Goal: Transaction & Acquisition: Purchase product/service

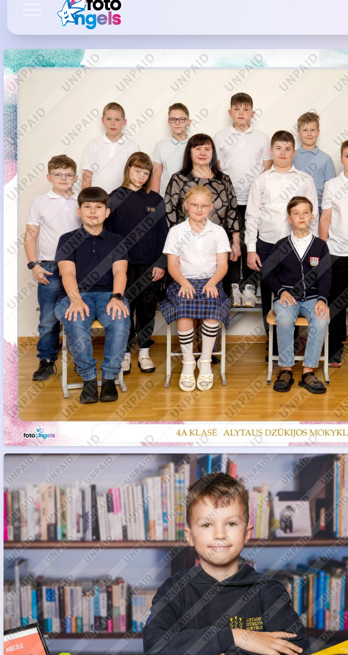
click at [97, 121] on img at bounding box center [119, 109] width 237 height 158
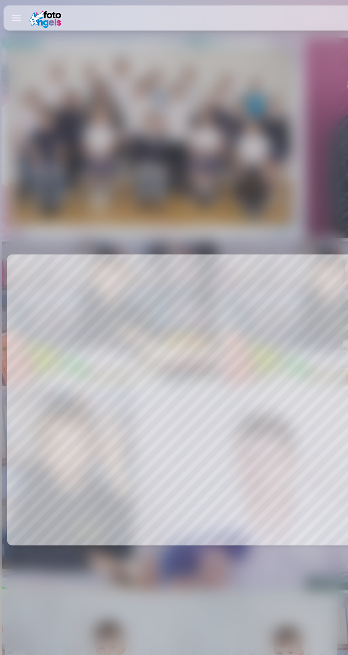
scroll to position [0, 348]
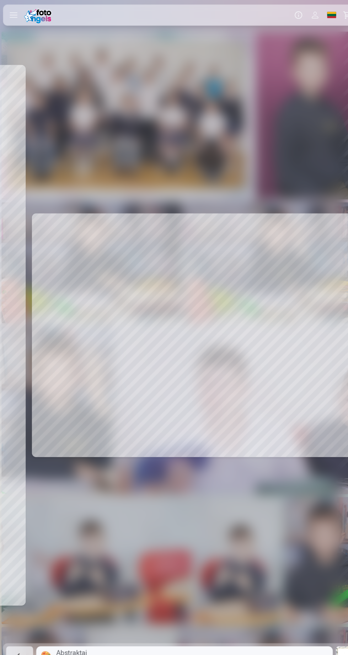
scroll to position [0, 696]
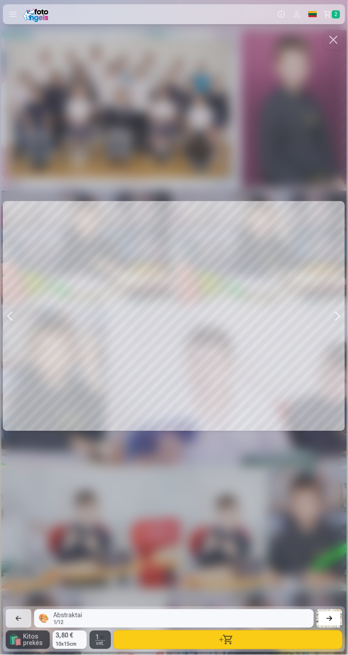
scroll to position [0, 703]
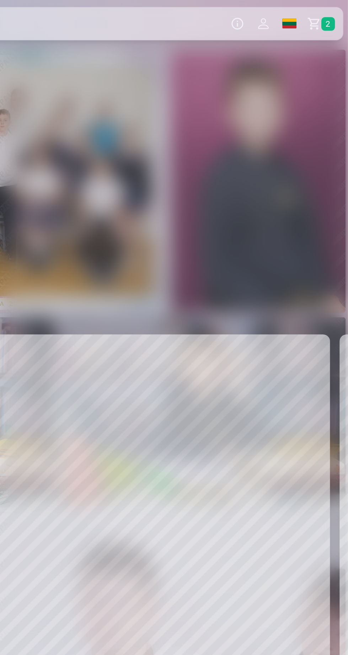
click at [329, 19] on link "Krepšelis 2" at bounding box center [332, 14] width 25 height 20
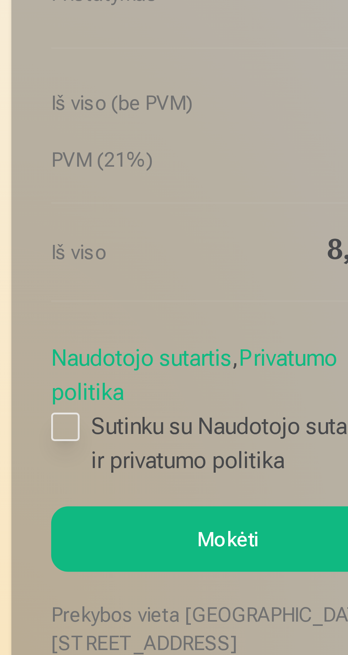
click at [19, 579] on div at bounding box center [16, 582] width 7 height 7
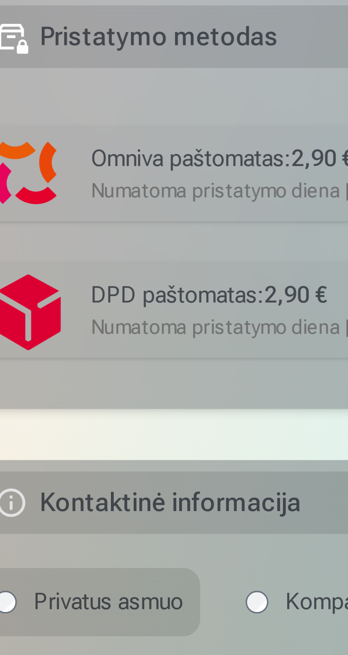
click at [186, 408] on div "Numatoma pristatymo diena [DATE]." at bounding box center [244, 411] width 187 height 7
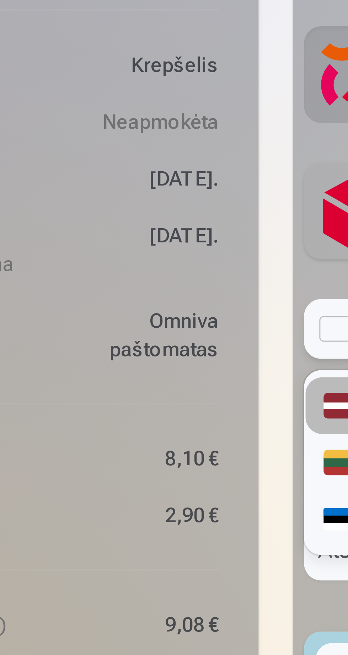
scroll to position [83, 0]
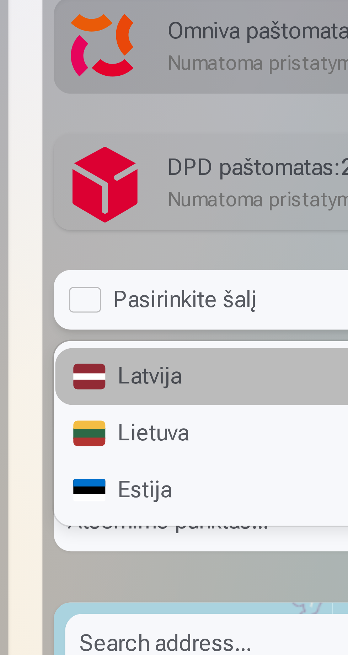
click at [151, 415] on div "Lietuva" at bounding box center [232, 421] width 219 height 14
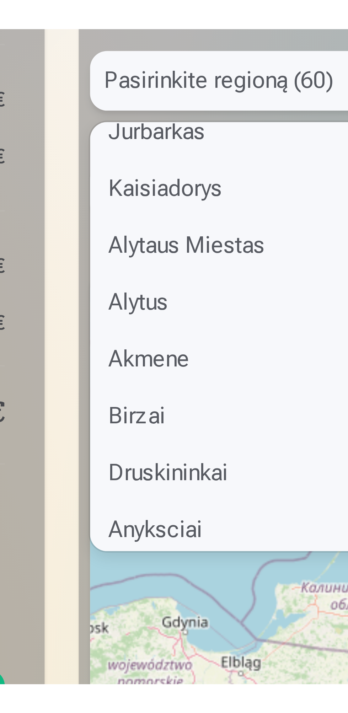
scroll to position [461, 0]
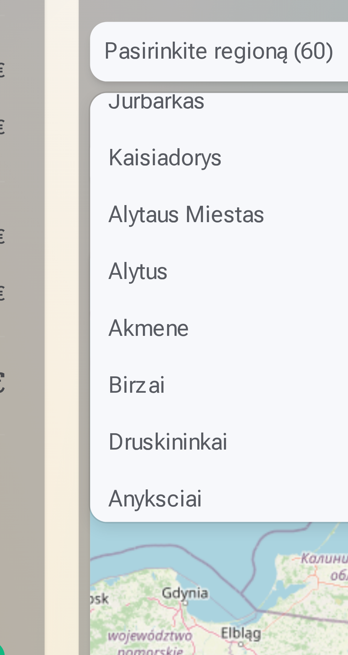
click at [144, 465] on div "Alytus" at bounding box center [232, 470] width 219 height 14
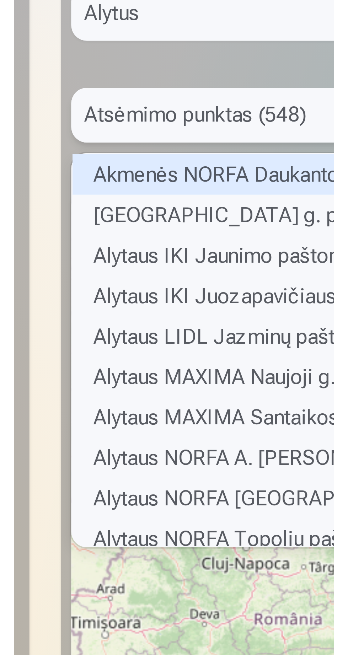
scroll to position [105, 217]
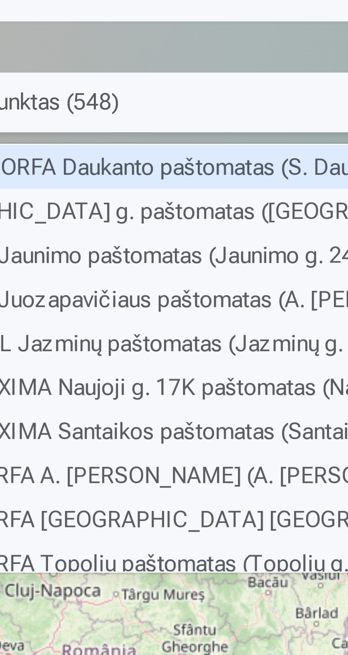
click at [182, 465] on div "Alytaus CENTRO Naujoji g. paštomatas (Naujoji g. 2C)" at bounding box center [233, 470] width 220 height 11
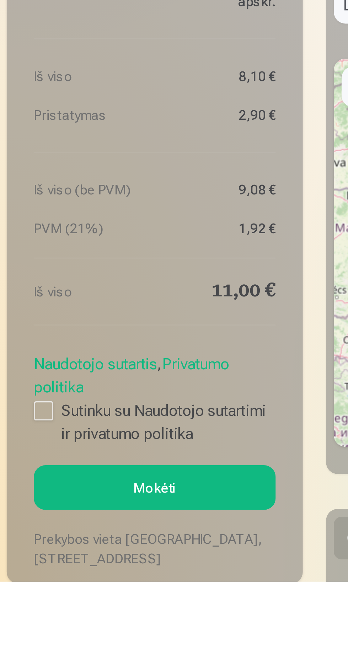
scroll to position [83, 0]
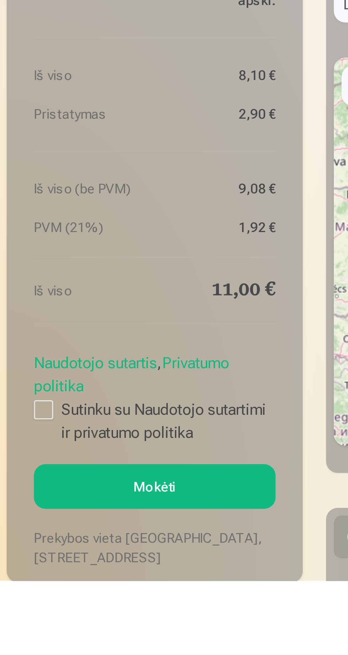
click at [55, 612] on button "Mokėti" at bounding box center [57, 620] width 88 height 16
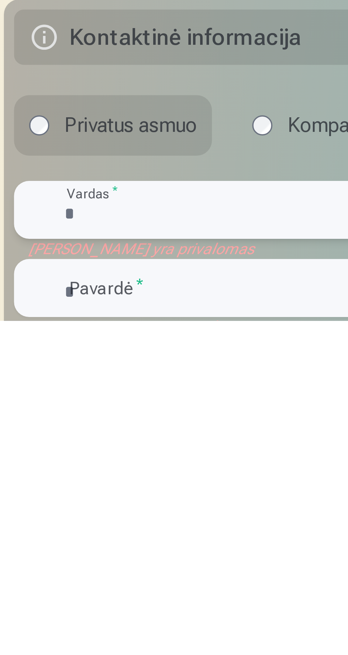
scroll to position [147, 0]
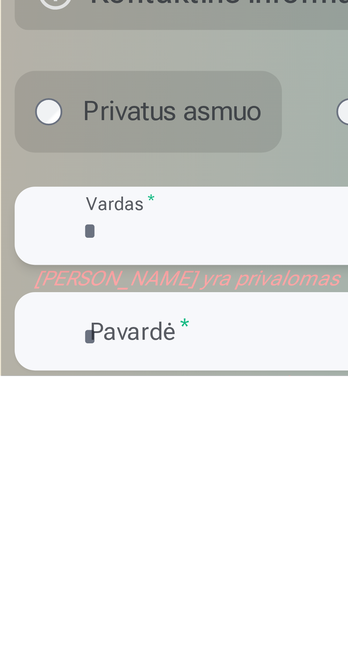
type input "****"
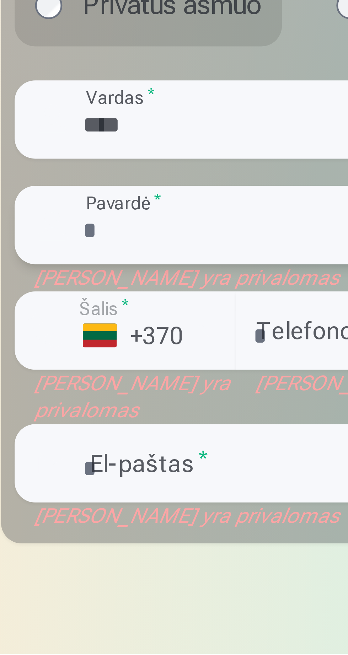
click at [140, 559] on input "text" at bounding box center [233, 565] width 220 height 16
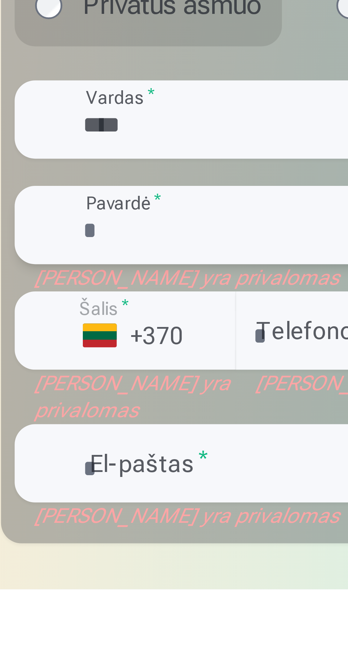
type input "**********"
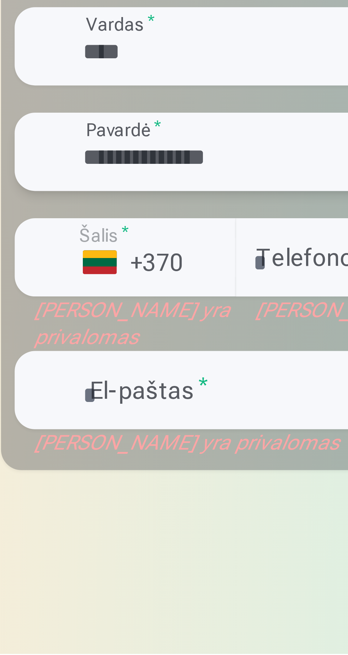
scroll to position [243, 0]
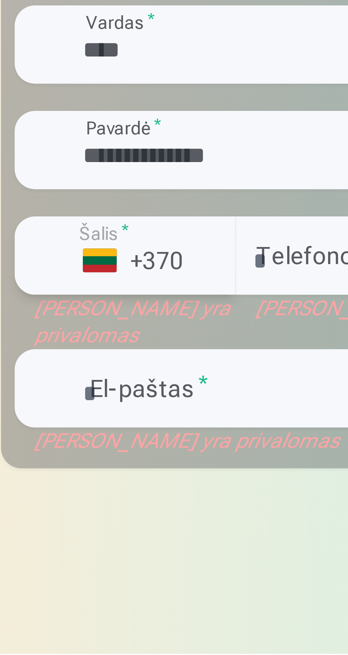
click at [153, 569] on div "+370" at bounding box center [147, 572] width 21 height 7
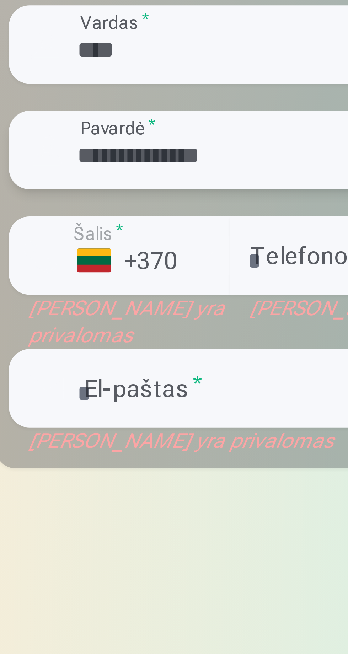
scroll to position [243, 0]
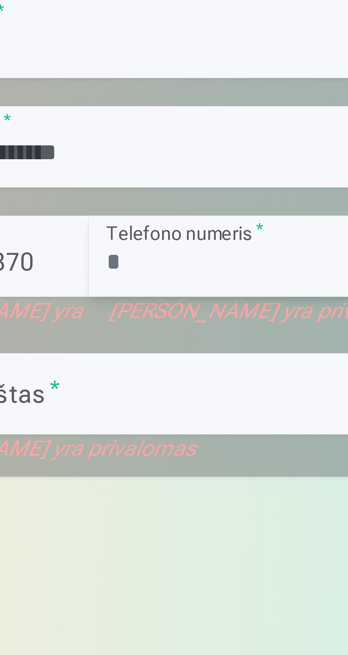
click at [175, 568] on input "number" at bounding box center [255, 572] width 173 height 16
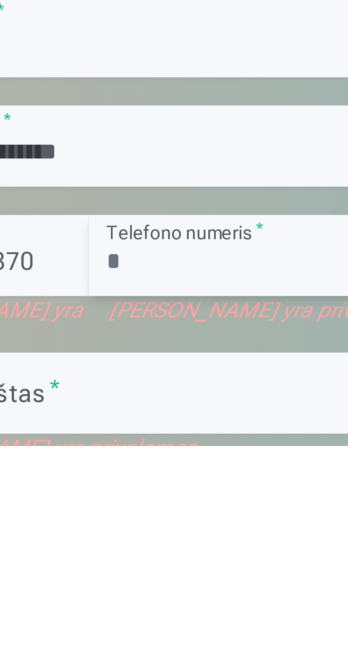
type input "*********"
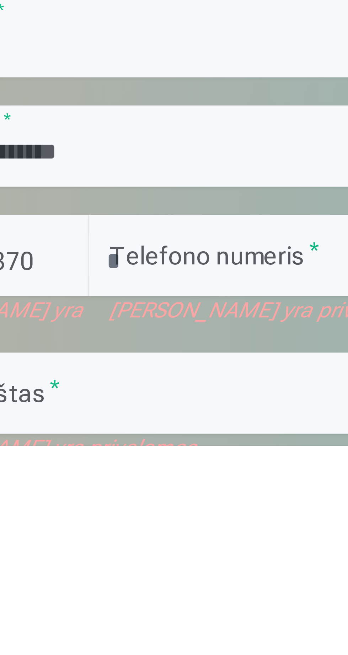
type input "**********"
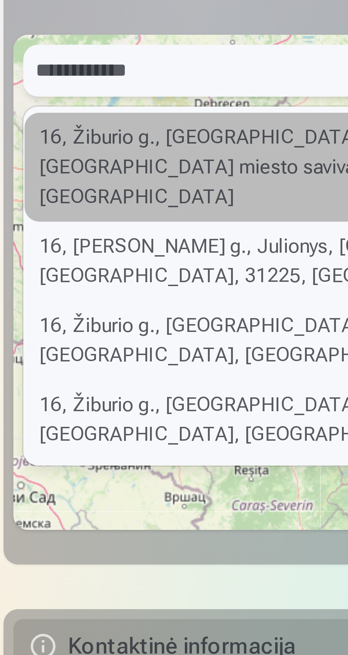
scroll to position [204, 0]
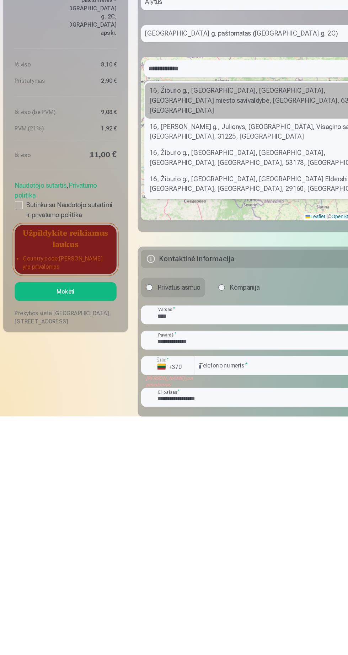
type input "**********"
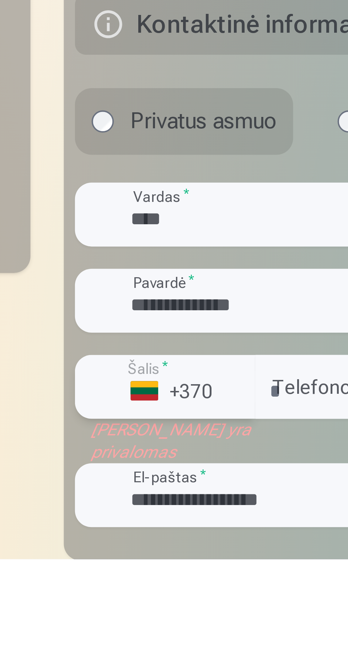
click at [165, 607] on div "button" at bounding box center [163, 610] width 9 height 9
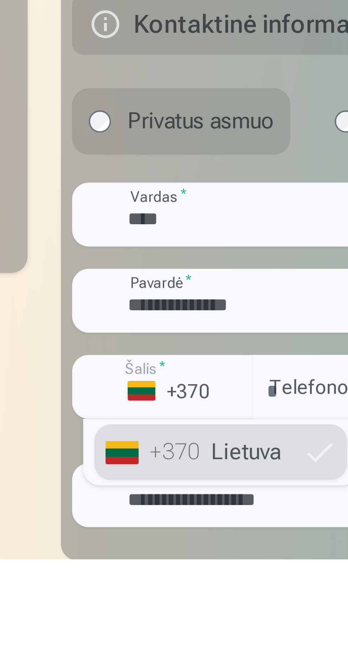
click at [169, 621] on li "+370 Lietuva" at bounding box center [160, 627] width 65 height 14
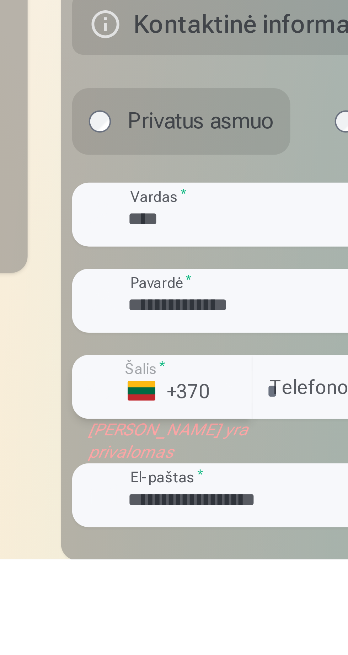
click at [140, 603] on label "Šalis *" at bounding box center [141, 605] width 15 height 5
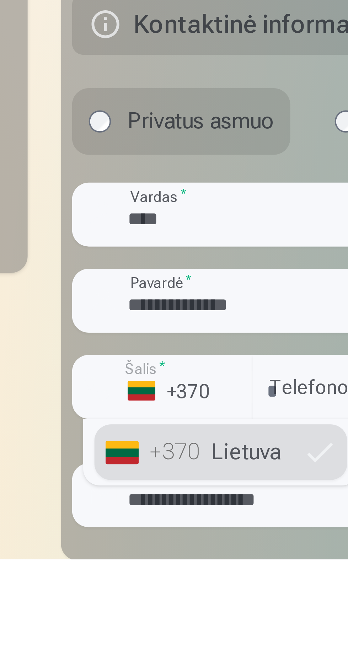
click at [151, 623] on div "+370" at bounding box center [149, 627] width 14 height 9
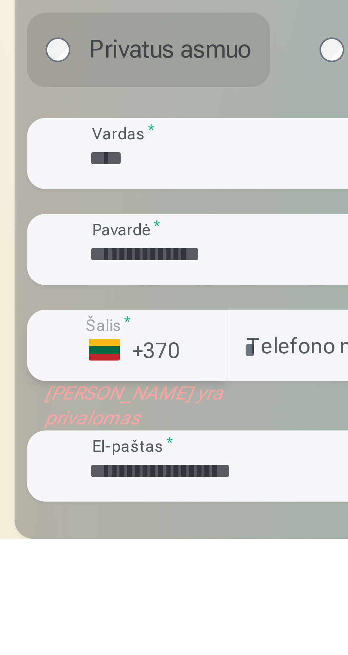
scroll to position [205, 0]
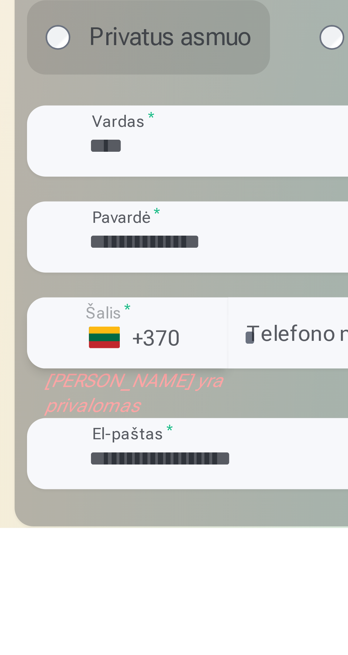
click at [142, 607] on div "+370" at bounding box center [147, 610] width 21 height 7
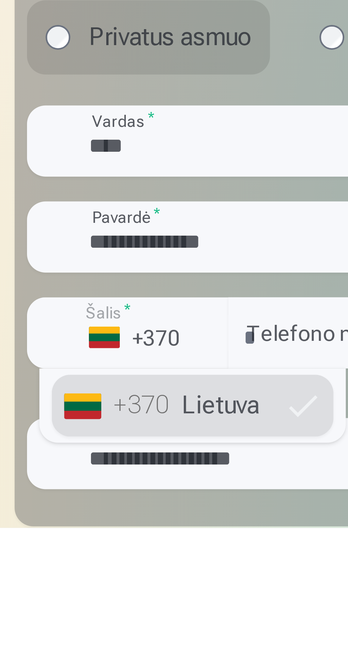
click at [151, 622] on div "+370" at bounding box center [149, 626] width 14 height 9
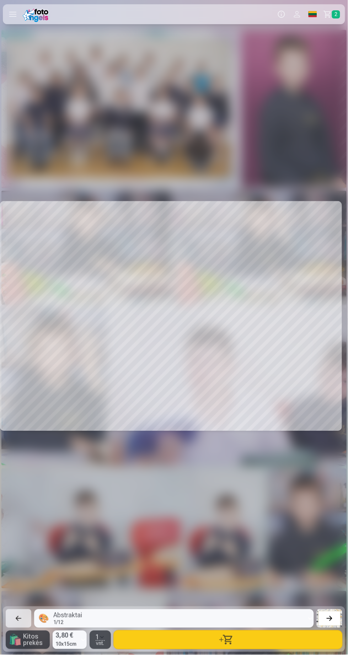
scroll to position [0, 699]
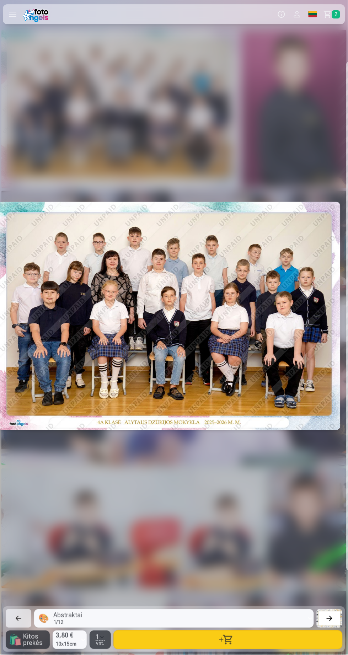
scroll to position [0, 1]
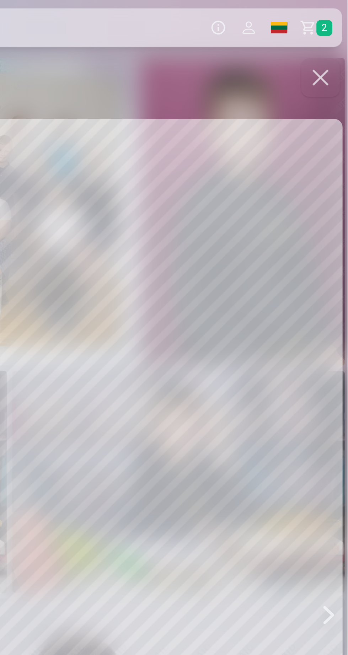
scroll to position [0, 348]
click at [323, 18] on link "Krepšelis 2" at bounding box center [332, 14] width 25 height 20
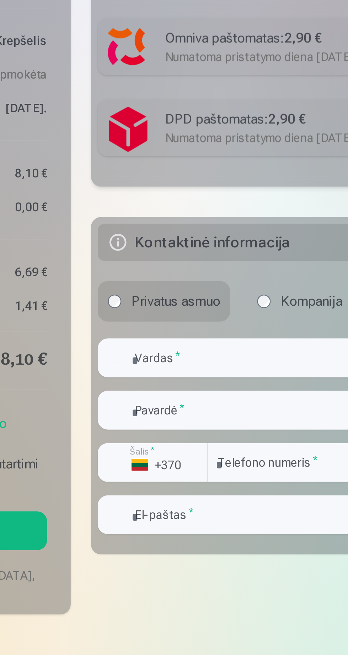
scroll to position [101, 0]
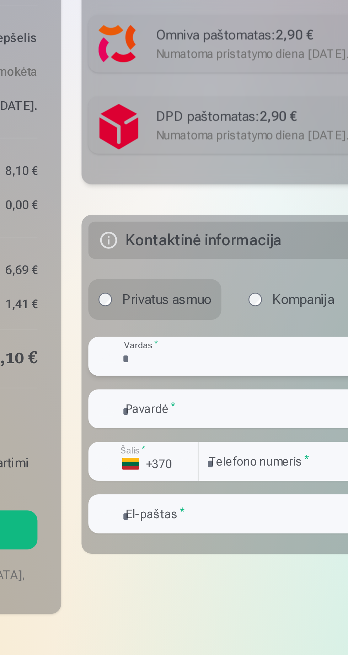
click at [142, 431] on input "text" at bounding box center [233, 437] width 220 height 16
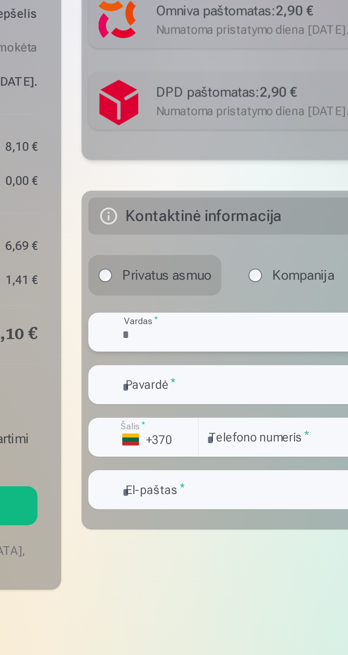
scroll to position [0, 0]
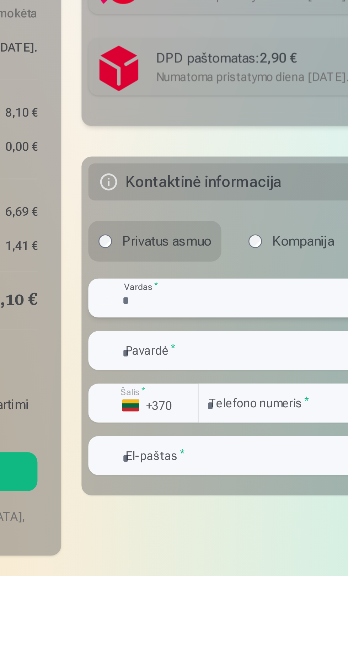
type input "****"
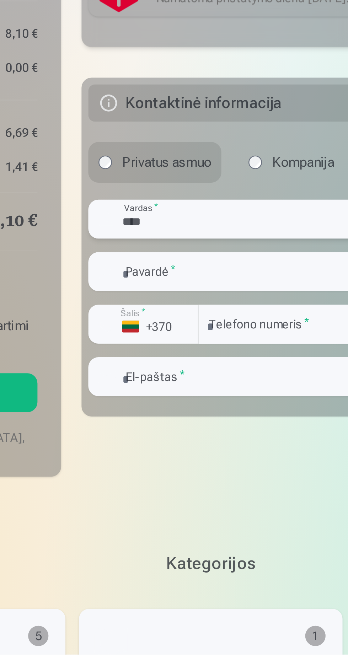
scroll to position [66, 0]
click at [138, 490] on input "text" at bounding box center [233, 494] width 220 height 16
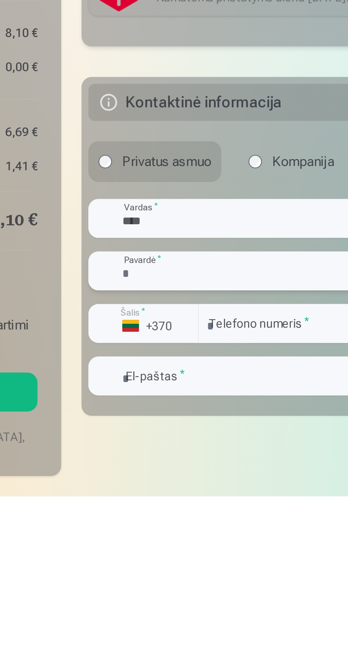
type input "**********"
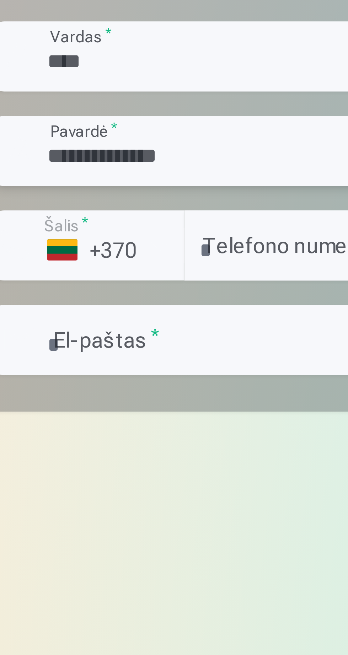
scroll to position [66, 0]
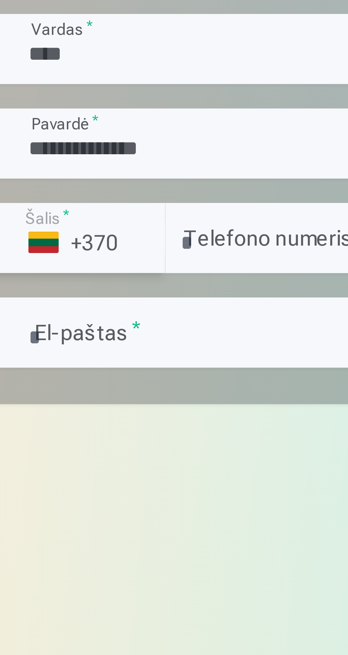
click at [162, 513] on div "button" at bounding box center [163, 516] width 9 height 9
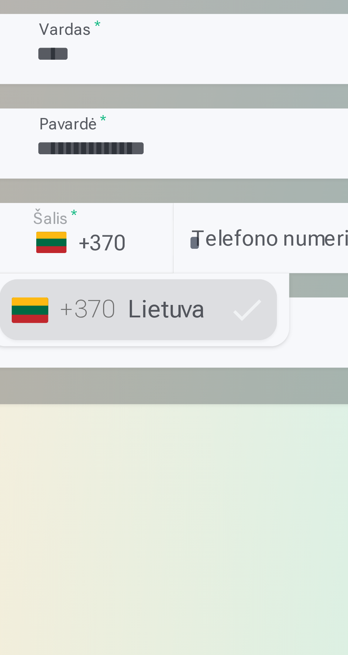
click at [162, 527] on li "+370 Lietuva" at bounding box center [160, 533] width 65 height 14
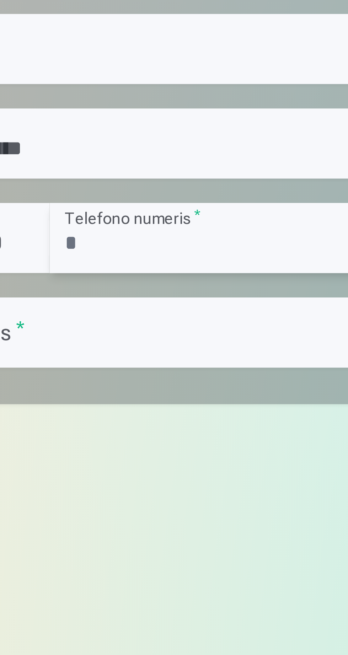
click at [180, 511] on input "number" at bounding box center [255, 516] width 173 height 16
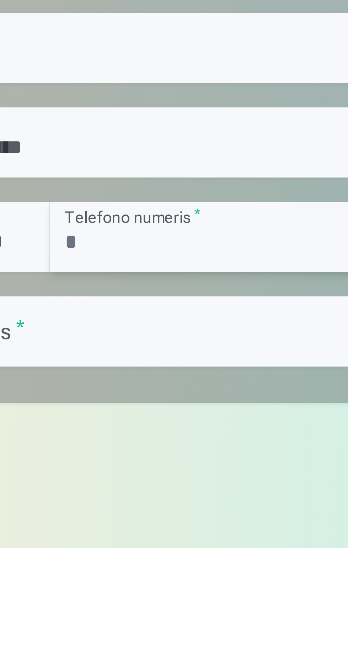
type input "*********"
type input "**********"
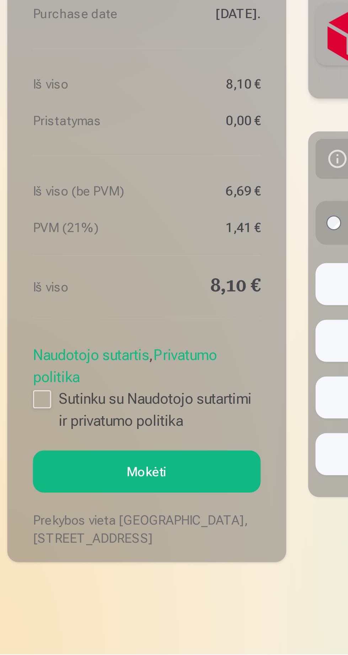
scroll to position [28, 0]
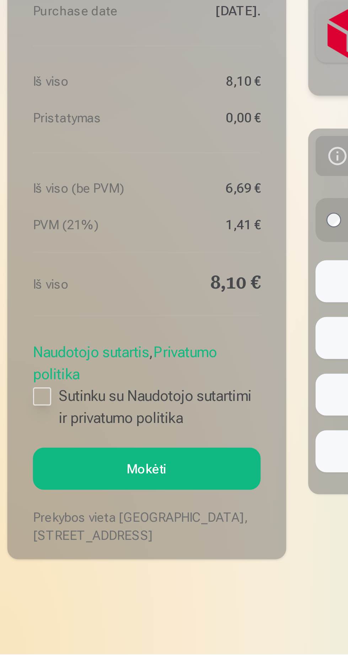
click at [20, 553] on label "Sutinku su Naudotojo sutartimi ir privatumo politika" at bounding box center [57, 558] width 88 height 17
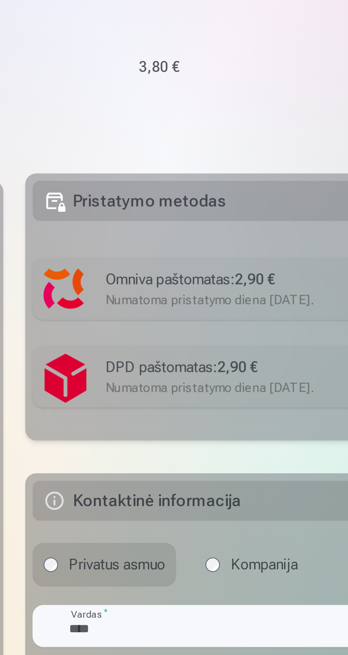
click at [164, 379] on div "Numatoma pristatymo diena [DATE]." at bounding box center [244, 382] width 187 height 7
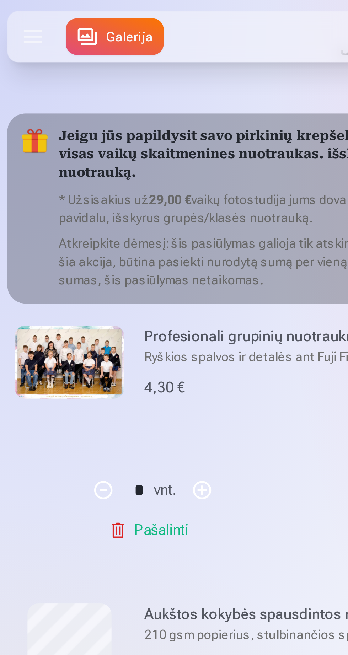
scroll to position [0, 0]
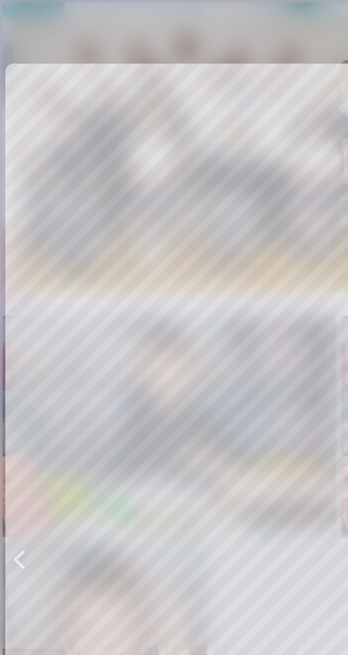
scroll to position [0, 347]
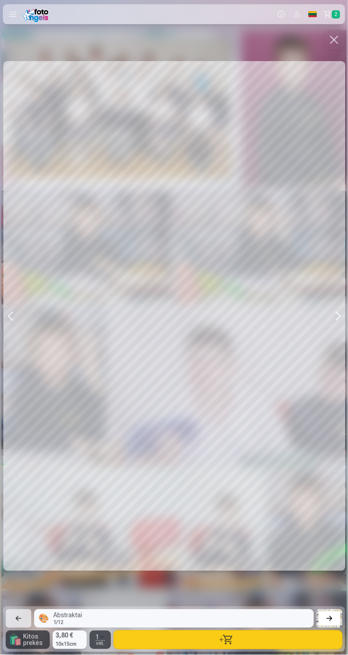
click at [340, 40] on button "button" at bounding box center [334, 40] width 20 height 20
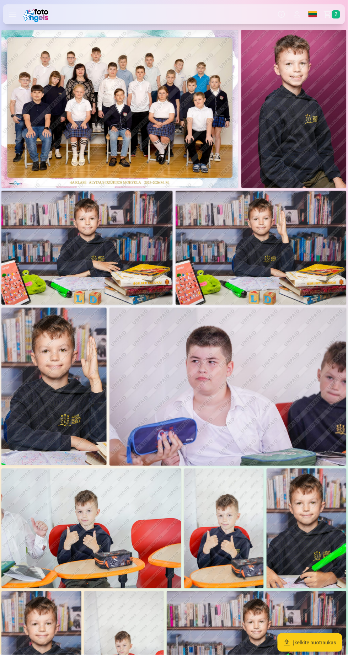
click at [317, 31] on div at bounding box center [174, 492] width 348 height 929
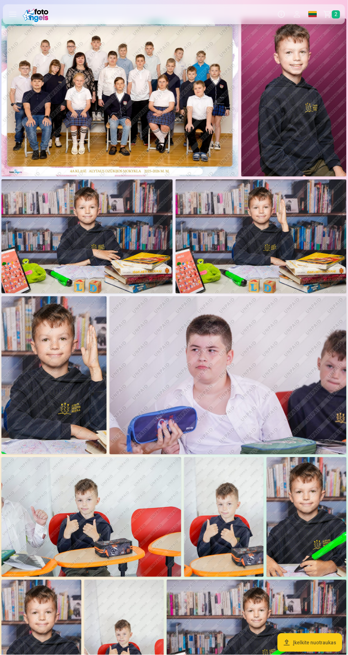
scroll to position [7, 0]
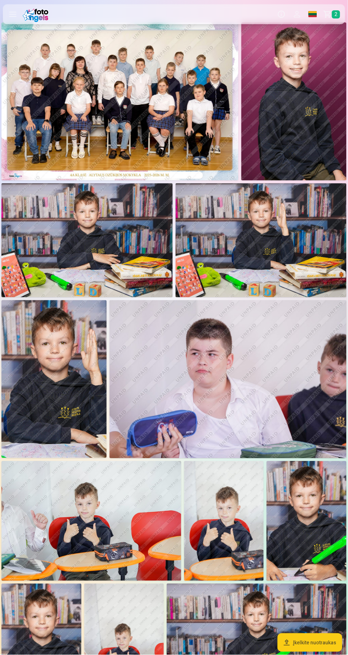
click at [325, 16] on link "Krepšelis 2" at bounding box center [332, 14] width 25 height 20
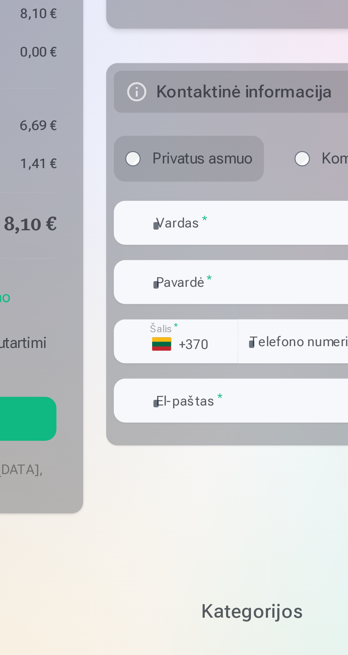
scroll to position [261, 0]
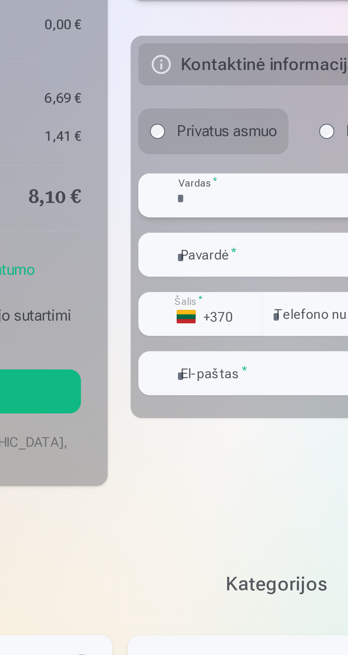
click at [149, 269] on input "text" at bounding box center [233, 277] width 220 height 16
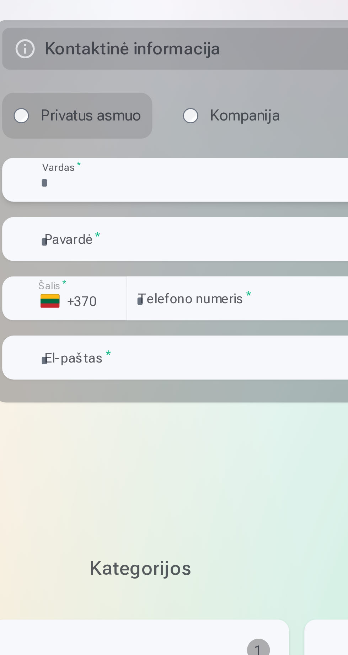
scroll to position [163, 0]
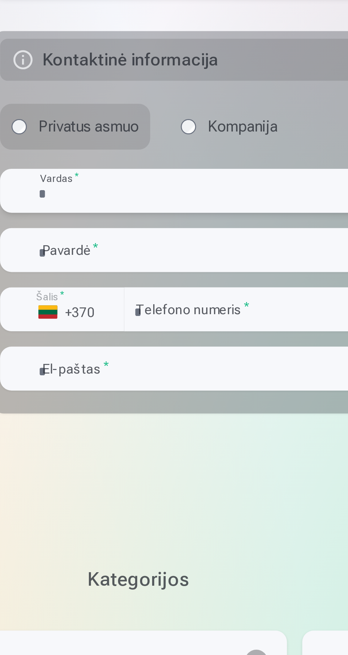
type input "****"
click at [167, 389] on input "text" at bounding box center [233, 397] width 220 height 16
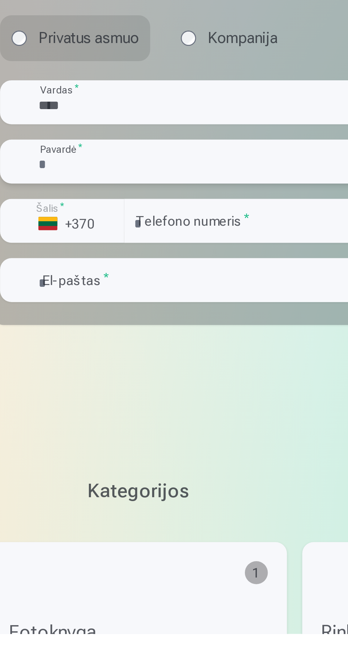
type input "**********"
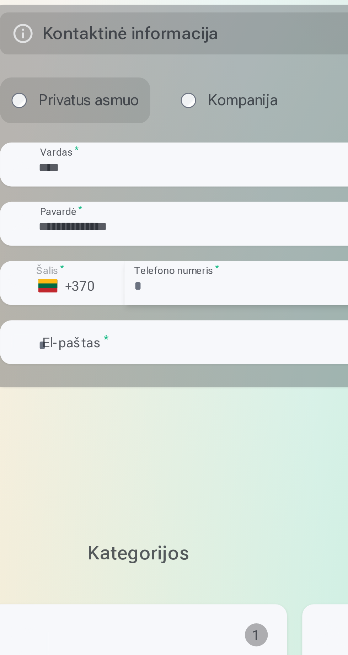
click at [189, 493] on input "number" at bounding box center [255, 501] width 173 height 16
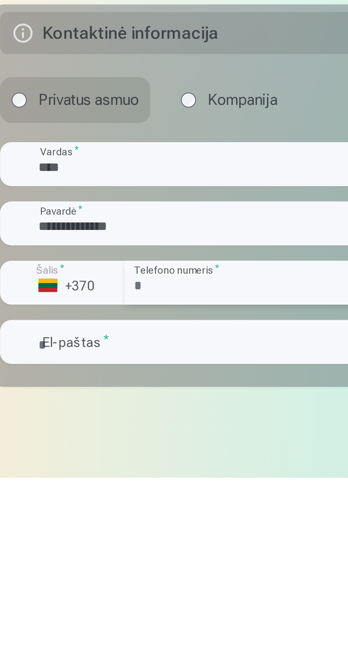
type input "*********"
type input "**********"
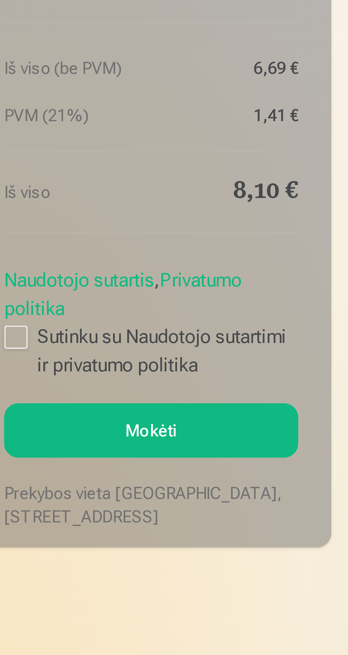
scroll to position [0, 0]
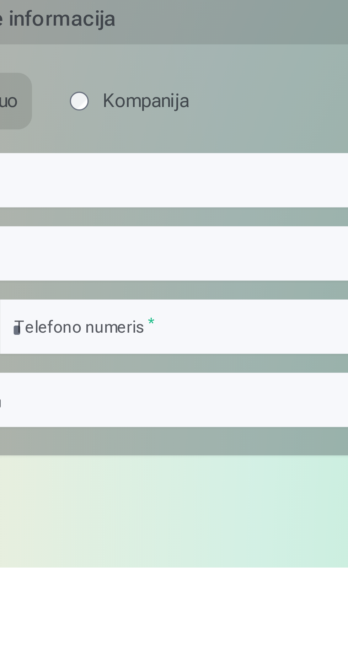
click at [251, 506] on div "Privatus asmuo Kompanija" at bounding box center [233, 514] width 220 height 17
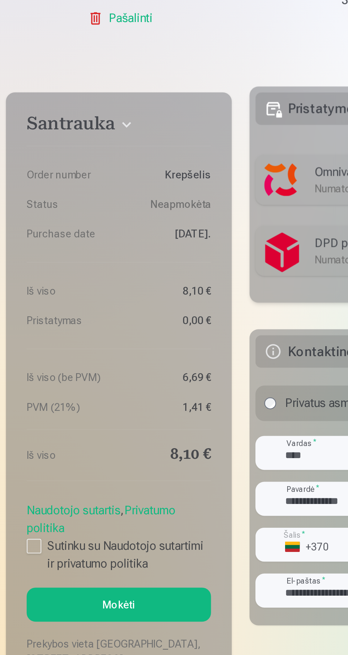
scroll to position [25, 0]
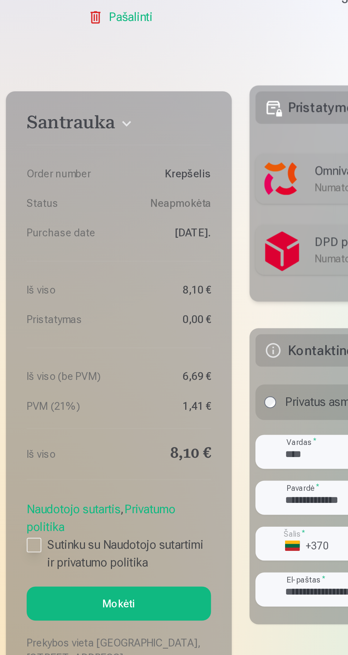
click at [15, 554] on div at bounding box center [16, 557] width 7 height 7
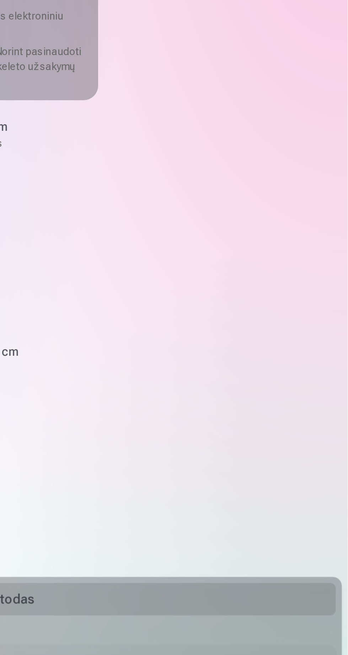
scroll to position [0, 0]
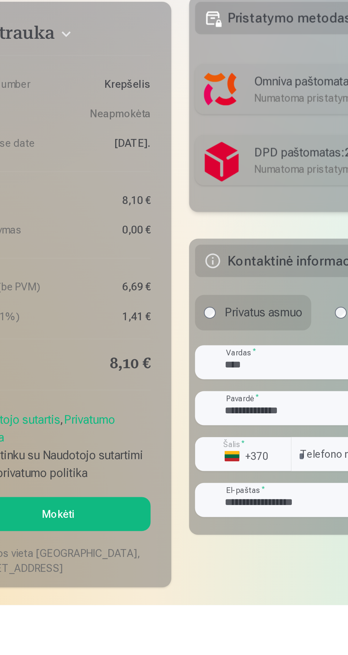
click at [58, 608] on button "Mokėti" at bounding box center [57, 611] width 88 height 16
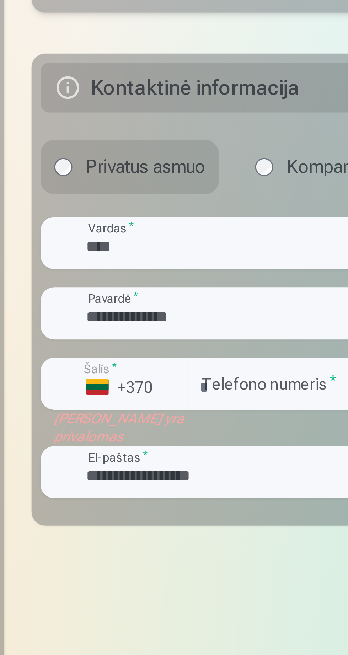
scroll to position [40, 0]
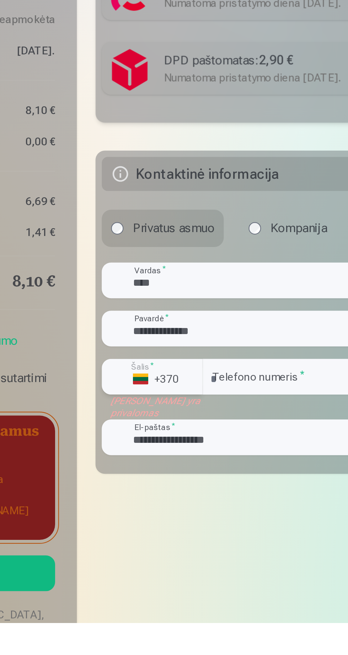
click at [167, 538] on div "button" at bounding box center [163, 542] width 9 height 9
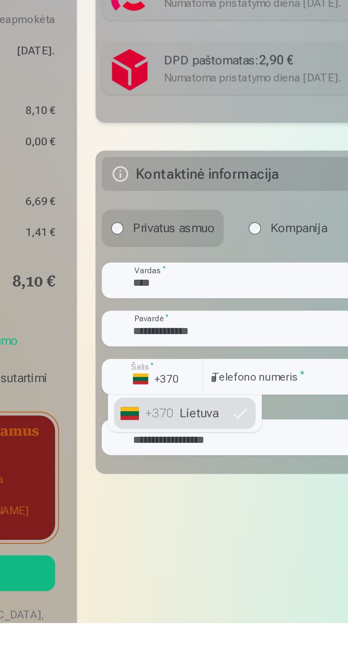
click at [188, 556] on li "+370 Lietuva" at bounding box center [160, 559] width 65 height 14
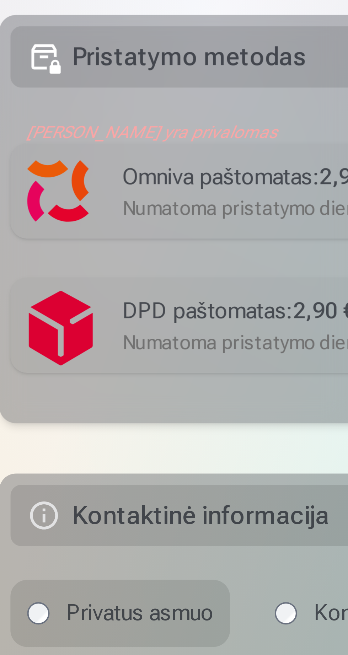
click at [176, 359] on div "Omniva paštomatas : 2,90 €" at bounding box center [244, 363] width 187 height 9
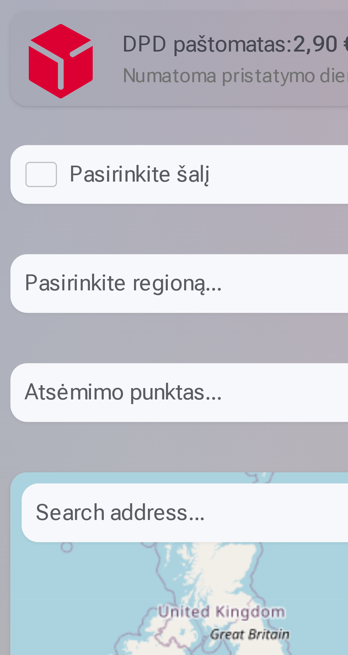
scroll to position [272, 0]
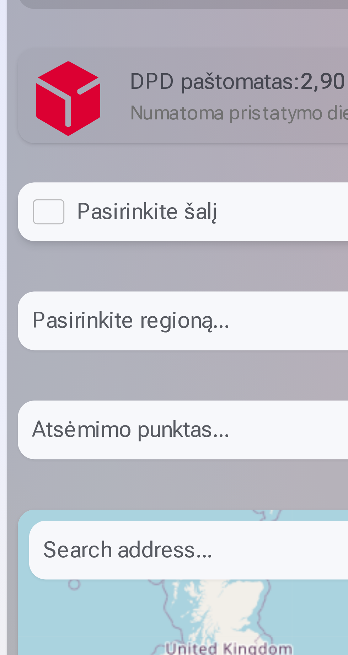
click at [170, 220] on div "Pasirinkite regioną..." at bounding box center [233, 228] width 220 height 21
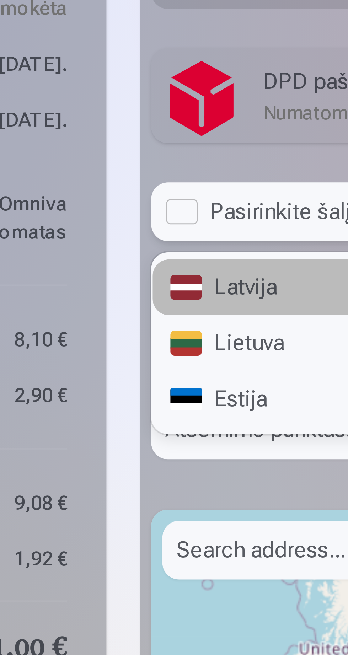
click at [150, 226] on div "Lietuva" at bounding box center [232, 231] width 219 height 14
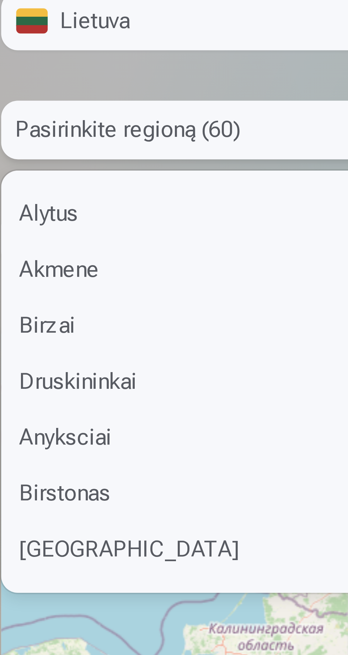
scroll to position [488, 0]
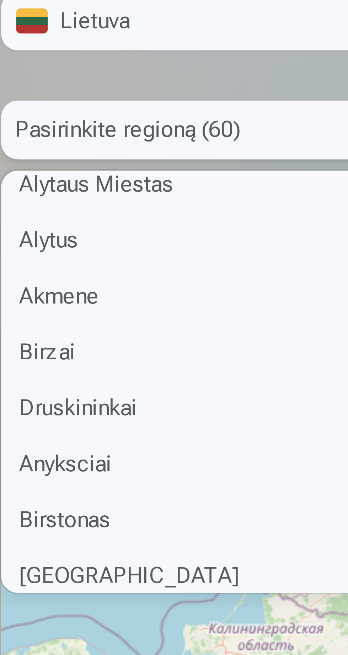
click at [140, 419] on div "Alytus" at bounding box center [232, 425] width 219 height 14
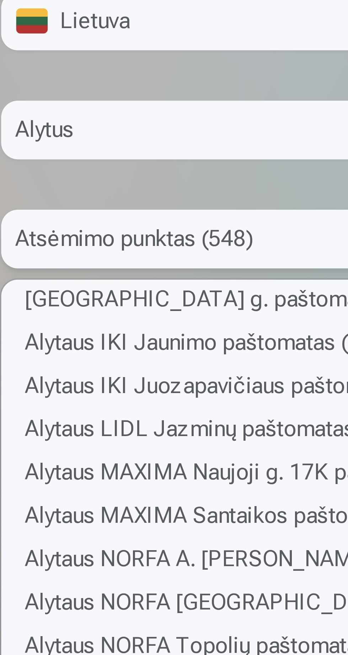
scroll to position [7, 0]
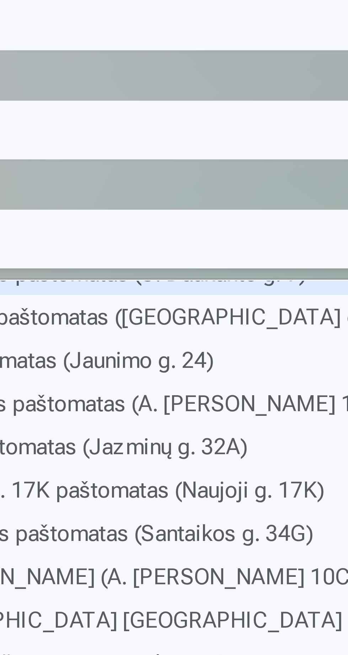
click at [240, 439] on div "Alytaus CENTRO Naujoji g. paštomatas (Naujoji g. 2C)" at bounding box center [233, 444] width 220 height 11
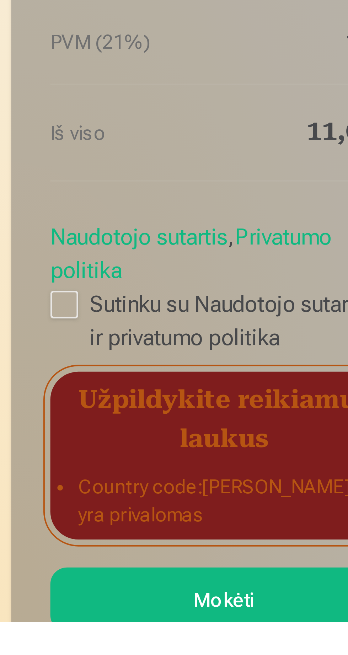
scroll to position [101, 0]
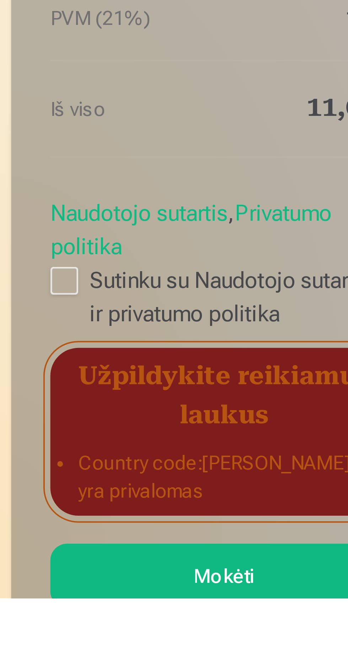
click at [55, 641] on button "Mokėti" at bounding box center [57, 649] width 88 height 16
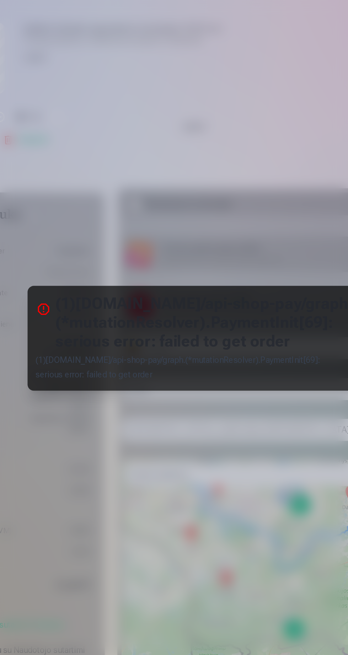
scroll to position [101, 0]
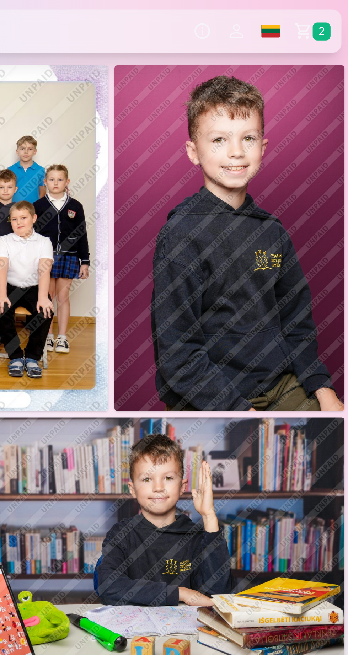
click at [327, 13] on link "Krepšelis 2" at bounding box center [332, 14] width 25 height 20
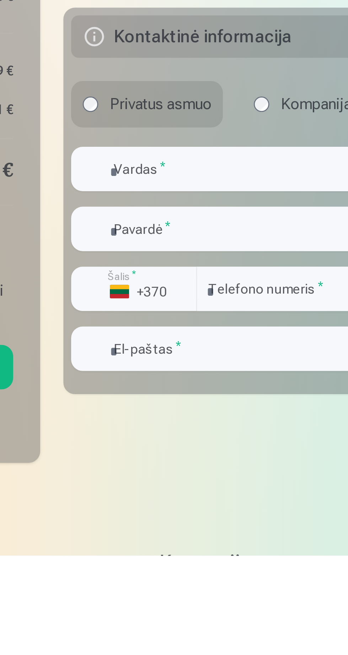
scroll to position [26, 0]
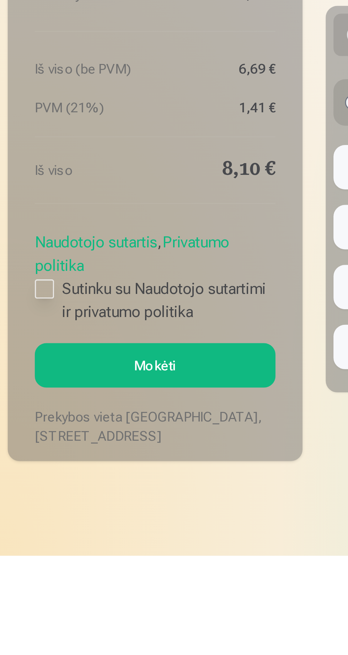
click at [16, 553] on div at bounding box center [16, 556] width 7 height 7
click at [53, 577] on button "Mokėti" at bounding box center [57, 585] width 88 height 16
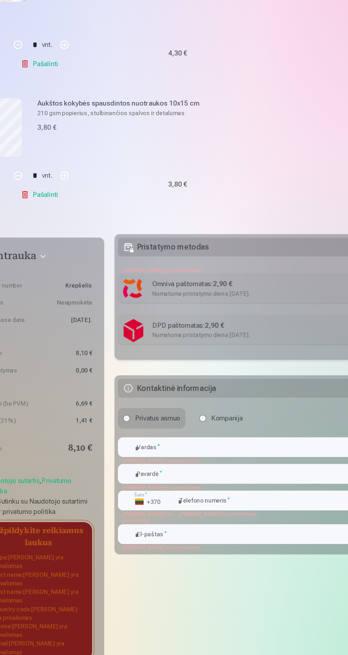
scroll to position [85, 0]
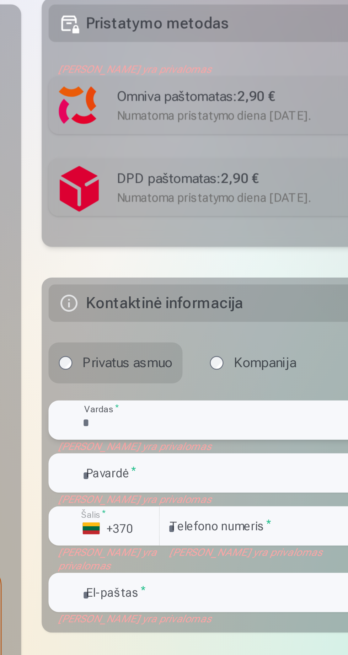
click at [144, 449] on input "text" at bounding box center [233, 453] width 220 height 16
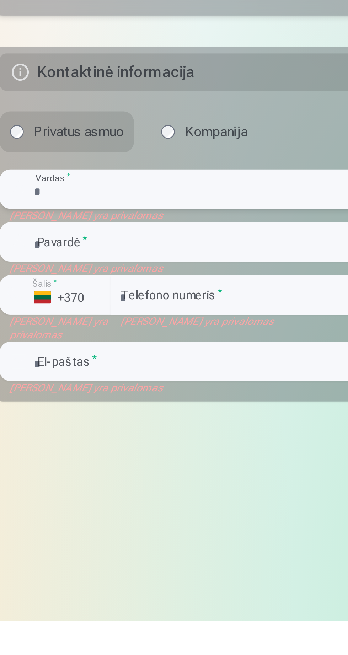
type input "****"
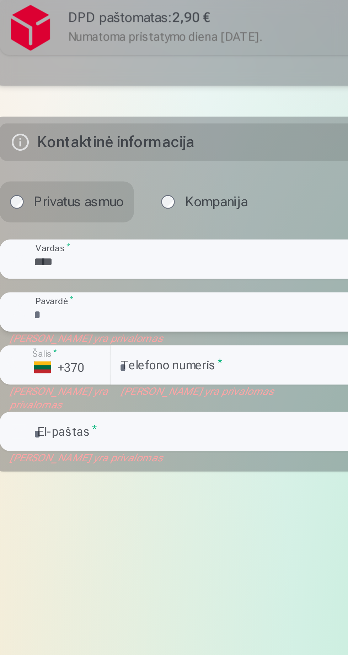
click at [145, 491] on input "text" at bounding box center [233, 496] width 220 height 16
type input "**********"
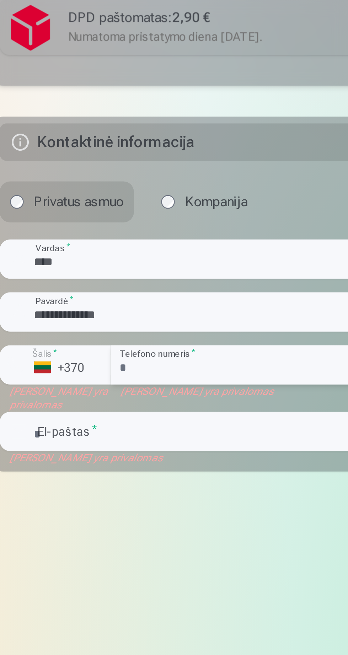
click at [183, 511] on input "number" at bounding box center [255, 518] width 173 height 16
type input "*********"
type input "**********"
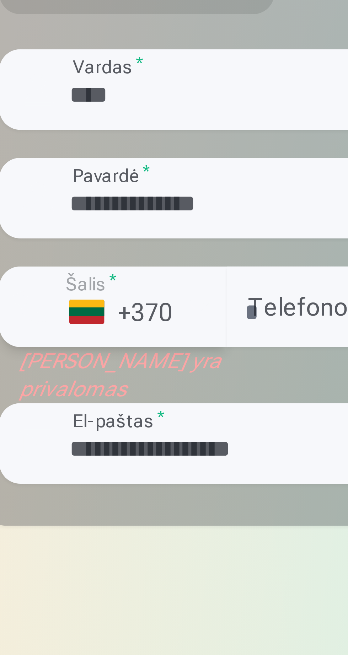
click at [163, 514] on div "button" at bounding box center [163, 518] width 9 height 9
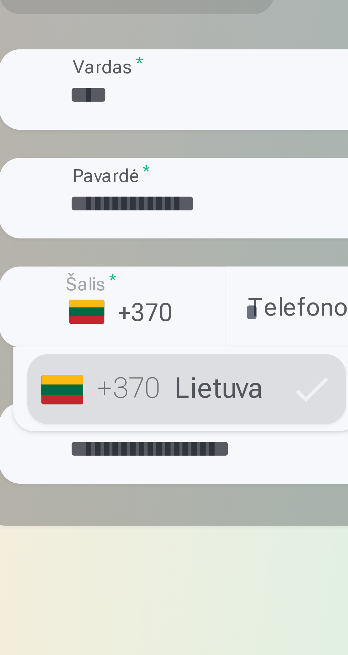
click at [184, 529] on li "+370 Lietuva" at bounding box center [160, 535] width 65 height 14
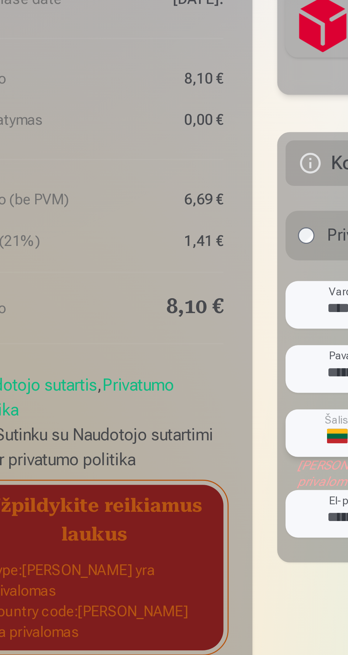
scroll to position [63, 0]
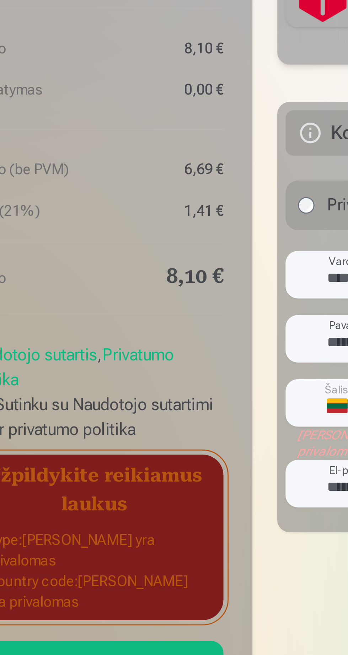
click at [58, 601] on button "Mokėti" at bounding box center [57, 609] width 88 height 16
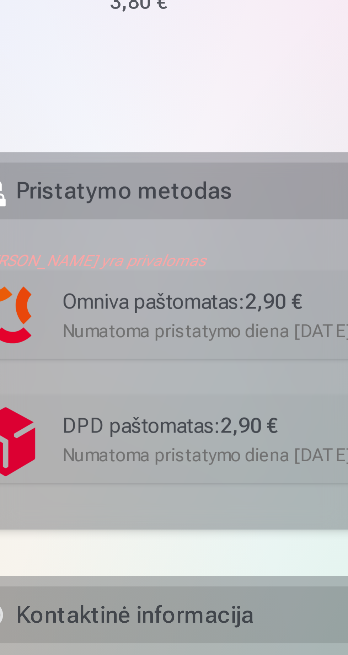
click at [167, 345] on div "Numatoma pristatymo diena [DATE]." at bounding box center [244, 348] width 187 height 7
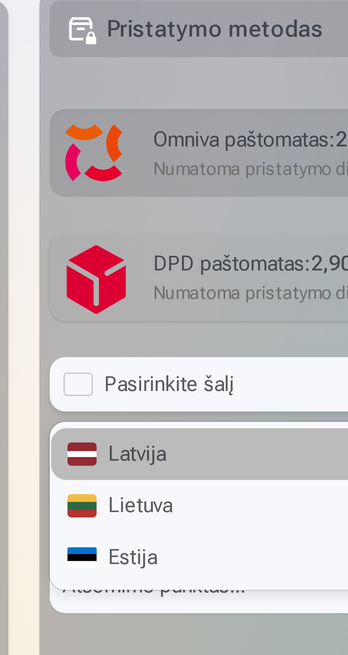
click at [145, 434] on div "Lietuva" at bounding box center [232, 441] width 219 height 14
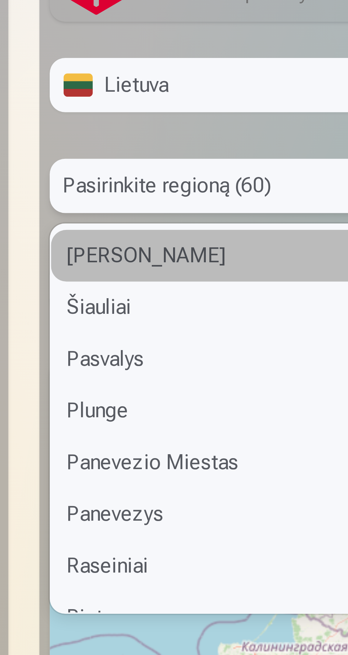
click at [167, 448] on div "Siauliu Miestas" at bounding box center [232, 454] width 219 height 14
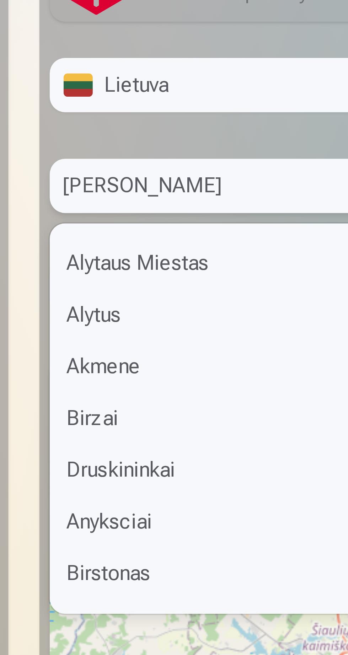
scroll to position [482, 0]
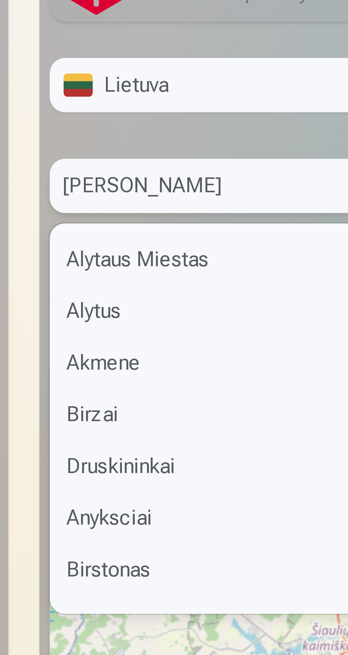
click at [134, 462] on div "Alytus" at bounding box center [232, 469] width 219 height 14
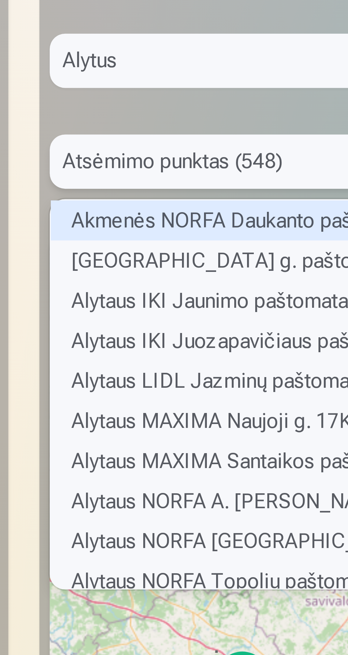
scroll to position [63, 0]
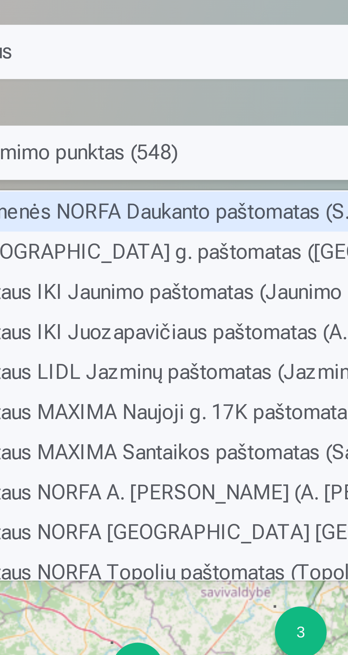
click at [168, 485] on div "Alytaus CENTRO Naujoji g. paštomatas (Naujoji g. 2C)" at bounding box center [233, 490] width 220 height 11
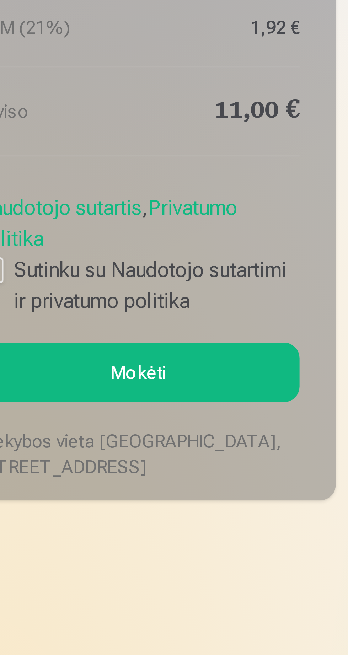
scroll to position [227, 0]
click at [59, 468] on button "Mokėti" at bounding box center [57, 476] width 88 height 16
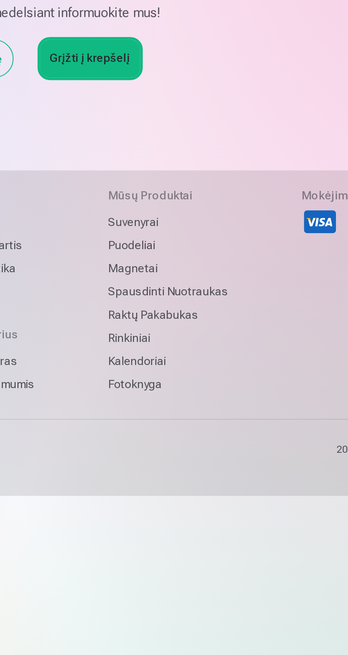
click at [199, 137] on link "Grįžti į krepšelį" at bounding box center [205, 137] width 43 height 16
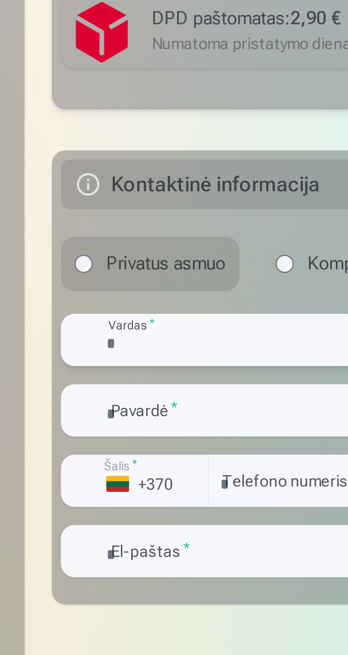
click at [139, 534] on input "text" at bounding box center [233, 538] width 220 height 16
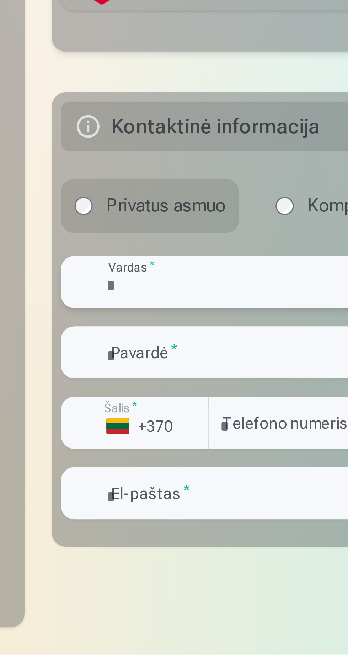
type input "****"
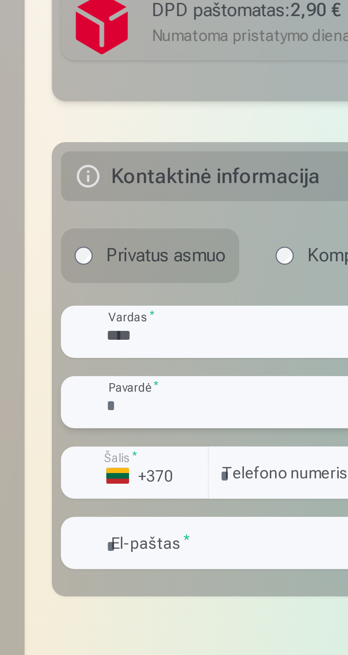
click at [144, 553] on input "text" at bounding box center [233, 560] width 220 height 16
type input "**********"
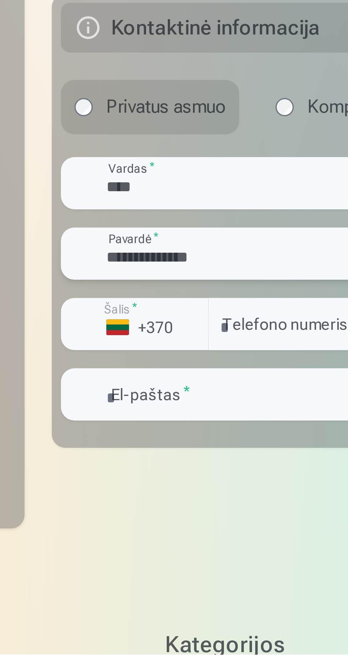
scroll to position [35, 0]
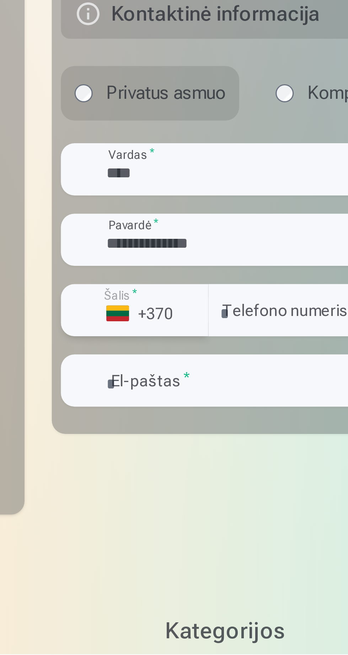
click at [164, 543] on div "button" at bounding box center [163, 547] width 9 height 9
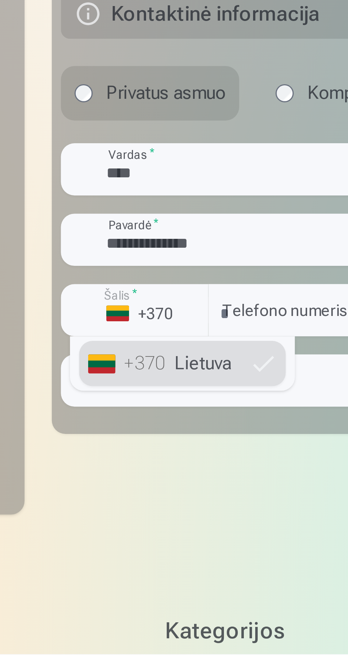
click at [180, 558] on li "+370 Lietuva" at bounding box center [160, 564] width 65 height 14
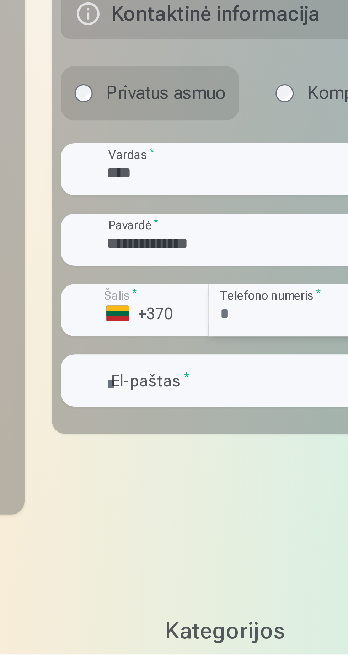
click at [180, 542] on input "number" at bounding box center [255, 547] width 173 height 16
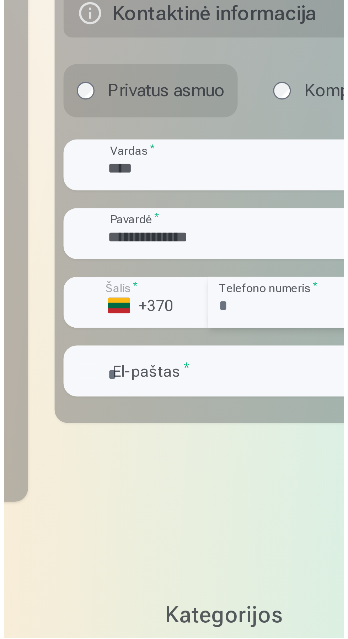
scroll to position [0, 0]
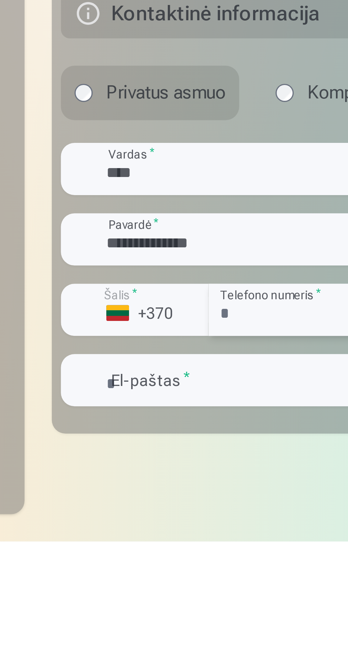
type input "*********"
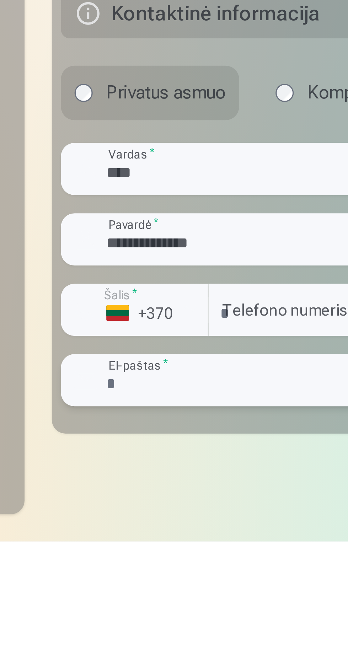
type input "**********"
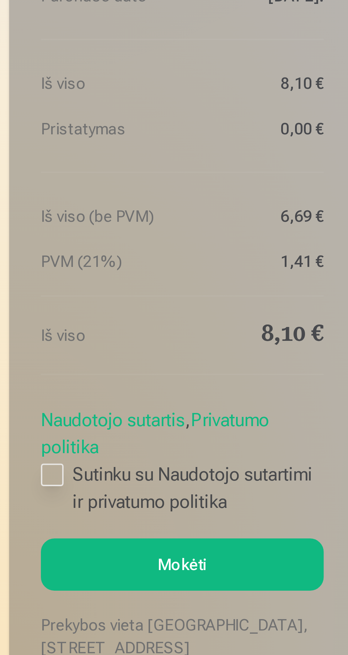
click at [18, 579] on div at bounding box center [16, 582] width 7 height 7
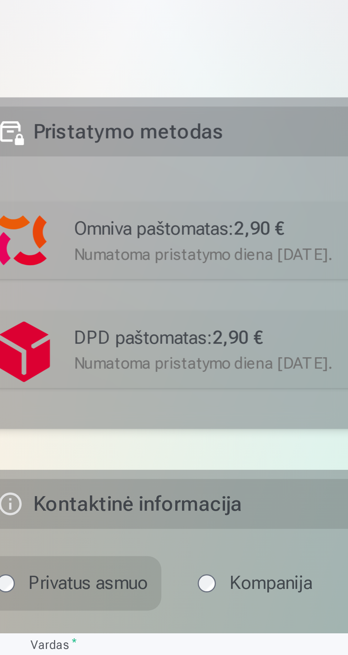
click at [165, 408] on div "Numatoma pristatymo diena [DATE]." at bounding box center [244, 411] width 187 height 7
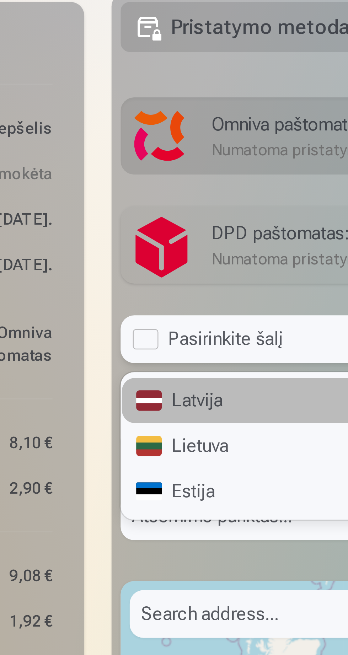
click at [145, 498] on div "Lietuva" at bounding box center [232, 504] width 219 height 14
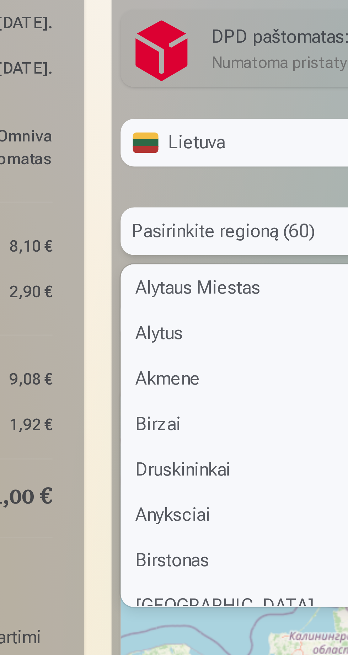
scroll to position [487, 0]
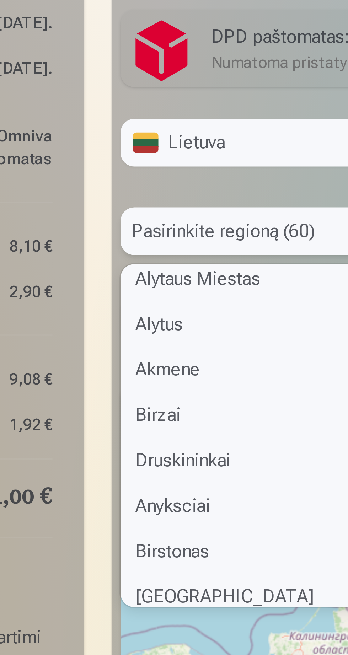
click at [145, 506] on div "Alytaus Miestas" at bounding box center [232, 513] width 219 height 14
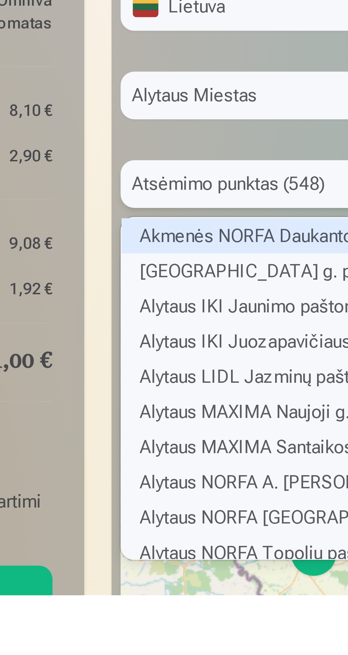
scroll to position [0, 0]
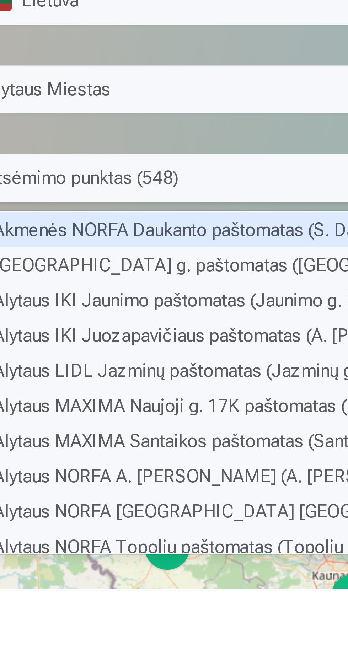
click at [175, 548] on div "Alytaus CENTRO Naujoji g. paštomatas (Naujoji g. 2C)" at bounding box center [233, 553] width 220 height 11
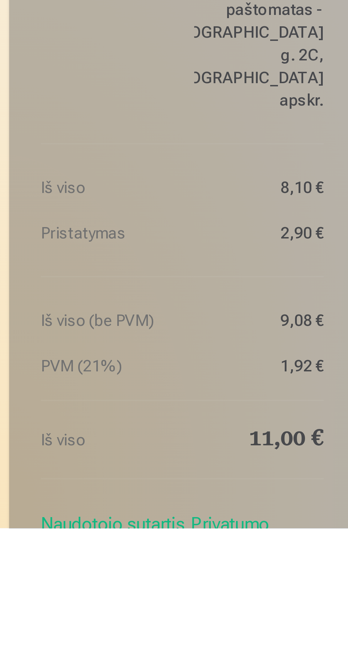
scroll to position [5, 0]
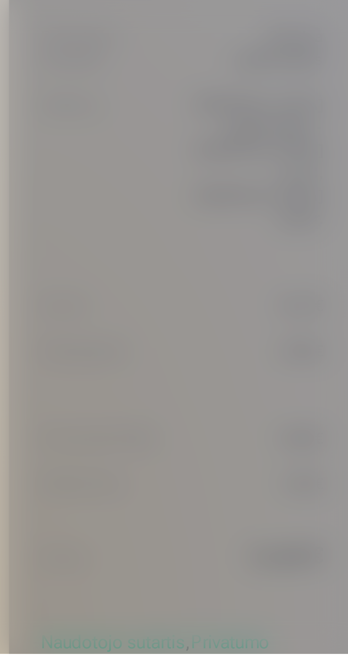
scroll to position [7, 0]
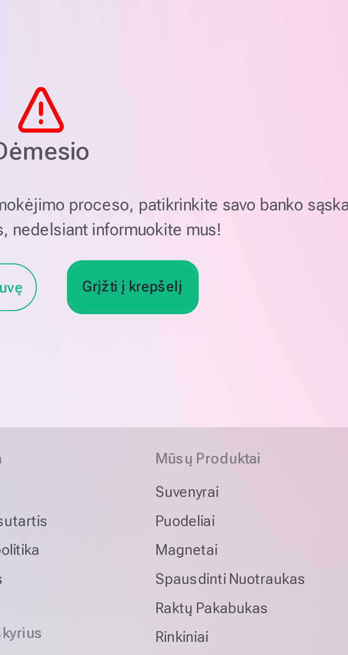
click at [206, 137] on link "Grįžti į krepšelį" at bounding box center [205, 137] width 43 height 16
